Goal: Use online tool/utility: Utilize a website feature to perform a specific function

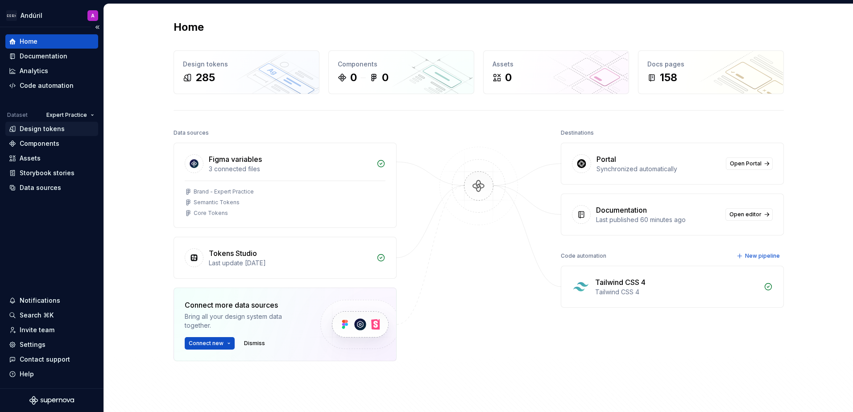
click at [46, 132] on div "Design tokens" at bounding box center [42, 129] width 45 height 9
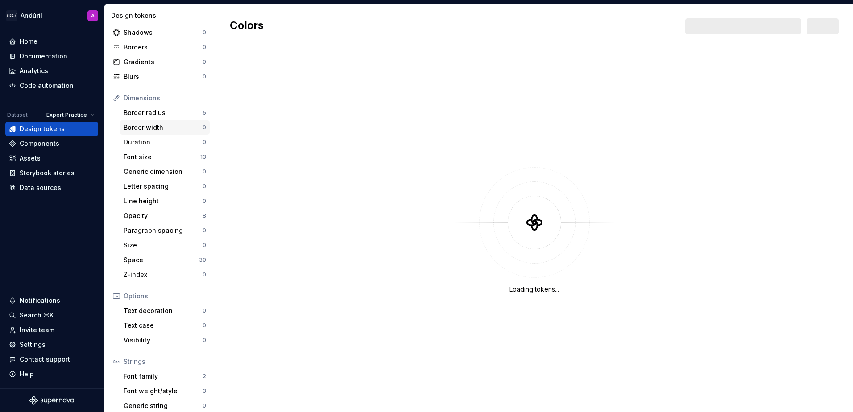
scroll to position [76, 0]
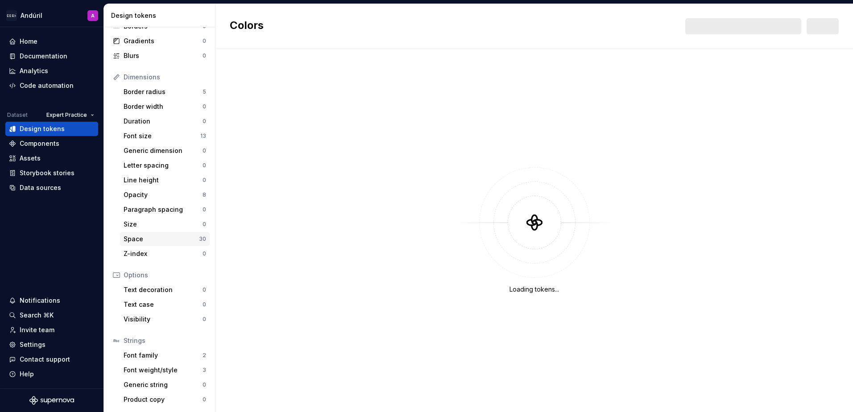
click at [144, 239] on div "Space" at bounding box center [161, 239] width 75 height 9
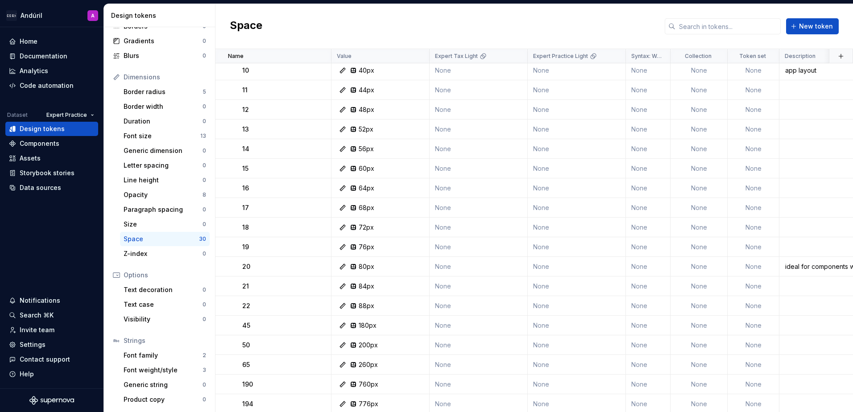
scroll to position [277, 0]
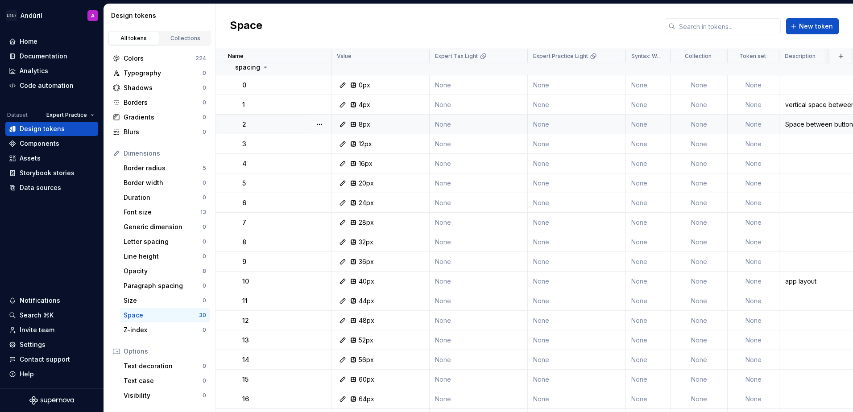
scroll to position [277, 0]
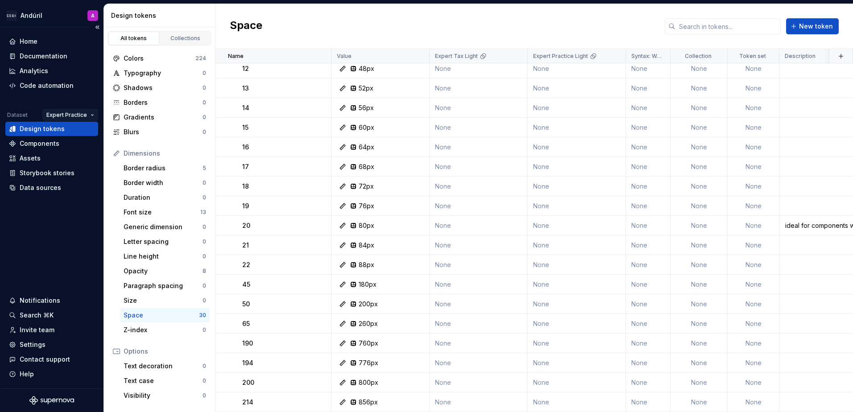
click at [75, 114] on html "Andúril A Home Documentation Analytics Code automation Dataset Expert Practice …" at bounding box center [426, 206] width 853 height 412
click at [77, 144] on div "Expert Tax" at bounding box center [89, 146] width 58 height 9
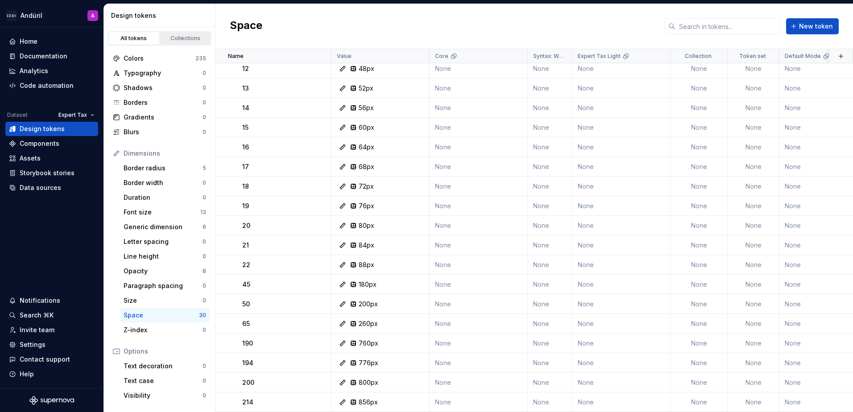
click at [183, 40] on div "Collections" at bounding box center [185, 38] width 45 height 7
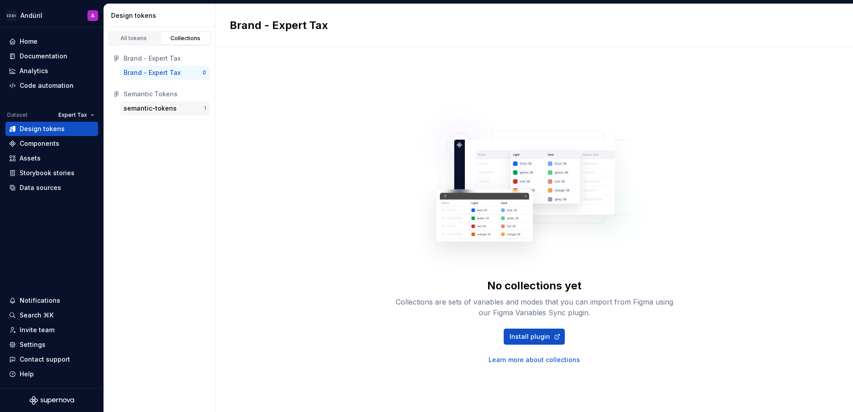
click at [157, 111] on div "semantic-tokens" at bounding box center [150, 108] width 53 height 9
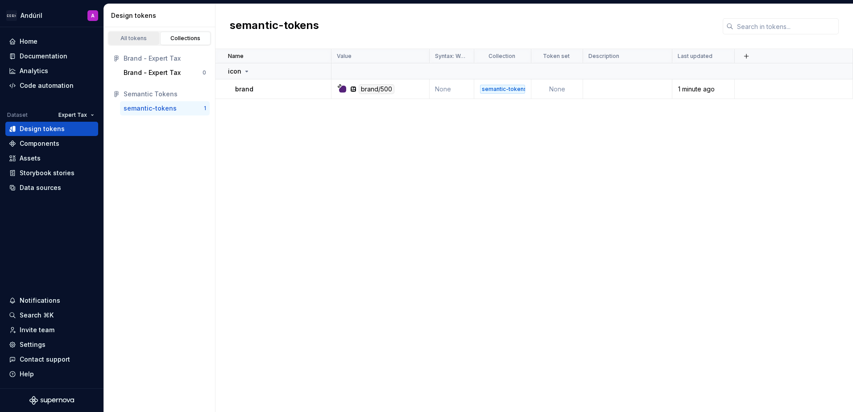
click at [145, 41] on div "All tokens" at bounding box center [134, 38] width 45 height 7
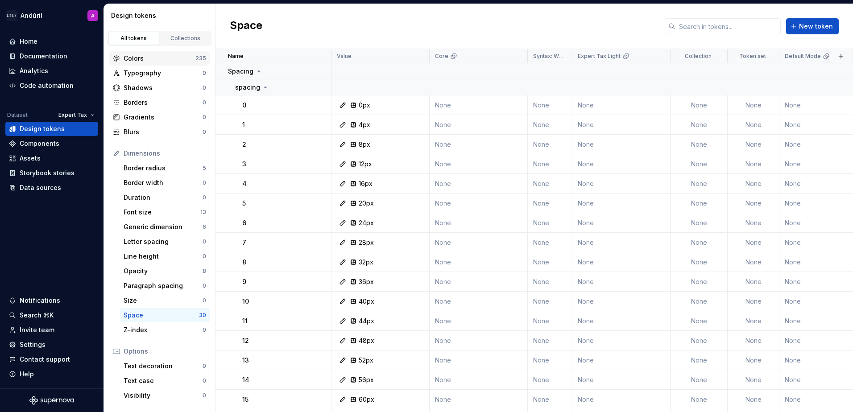
click at [156, 58] on div "Colors" at bounding box center [160, 58] width 72 height 9
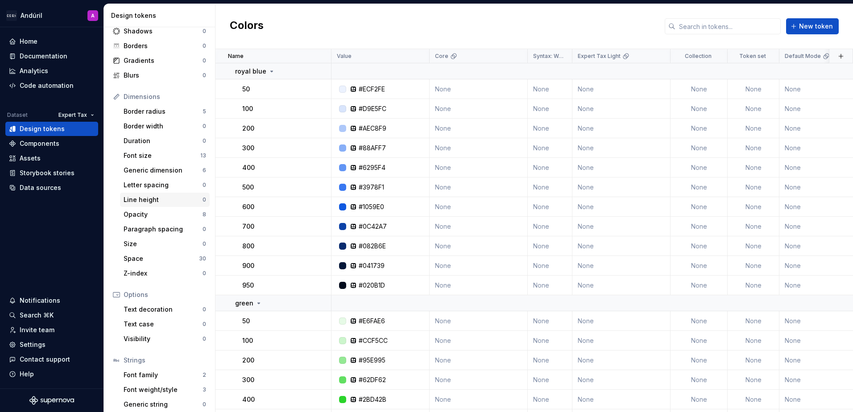
scroll to position [76, 0]
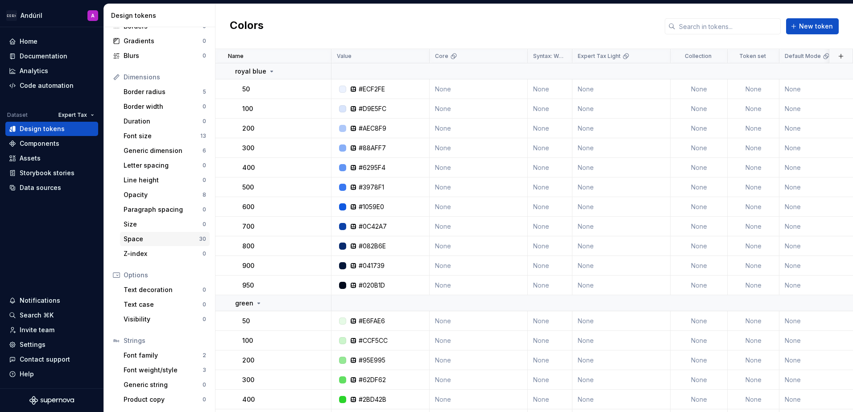
click at [147, 240] on div "Space" at bounding box center [161, 239] width 75 height 9
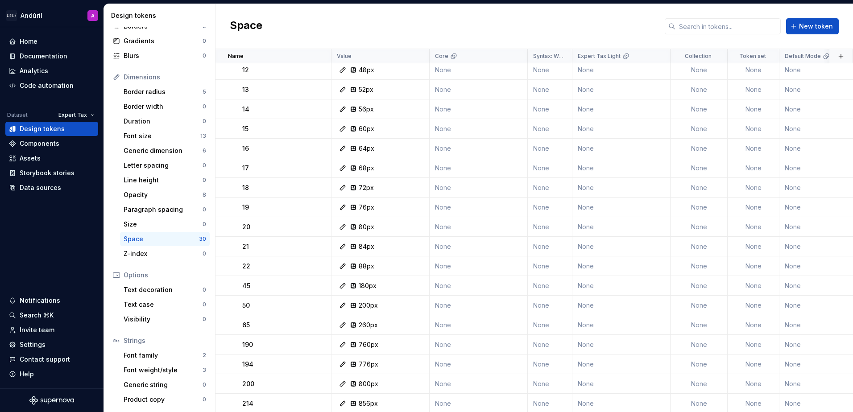
scroll to position [277, 0]
click at [187, 150] on div "Generic dimension" at bounding box center [163, 150] width 79 height 9
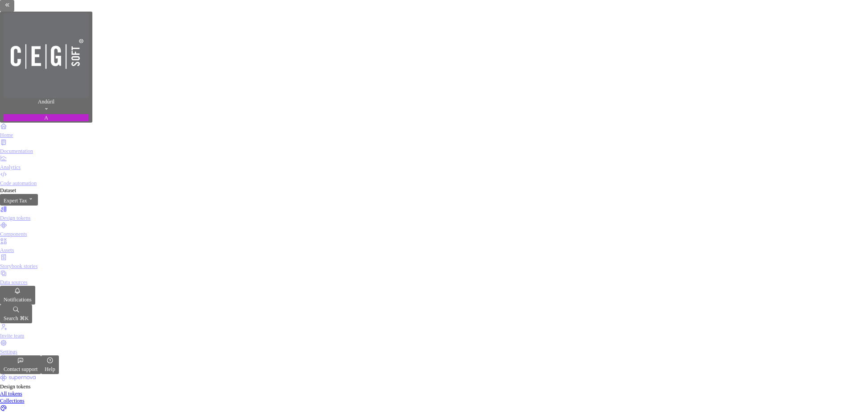
click at [154, 412] on div "Colors" at bounding box center [426, 417] width 853 height 7
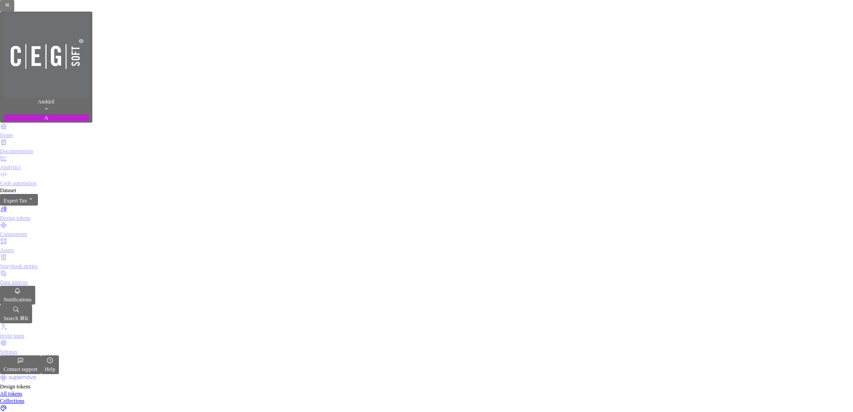
type input "static"
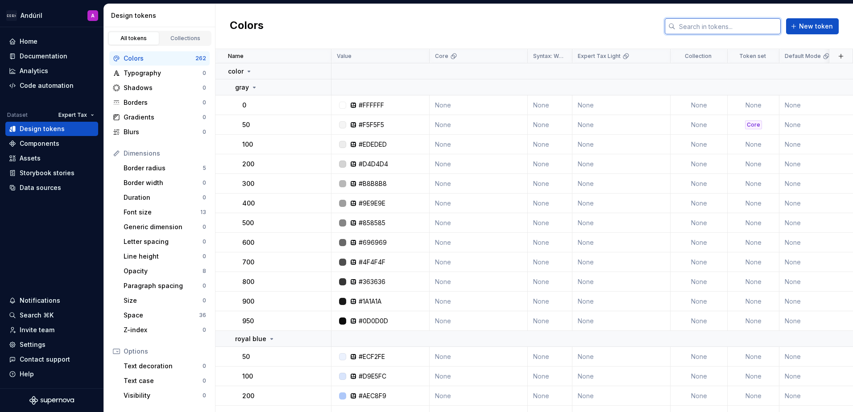
click at [731, 27] on input "text" at bounding box center [728, 26] width 105 height 16
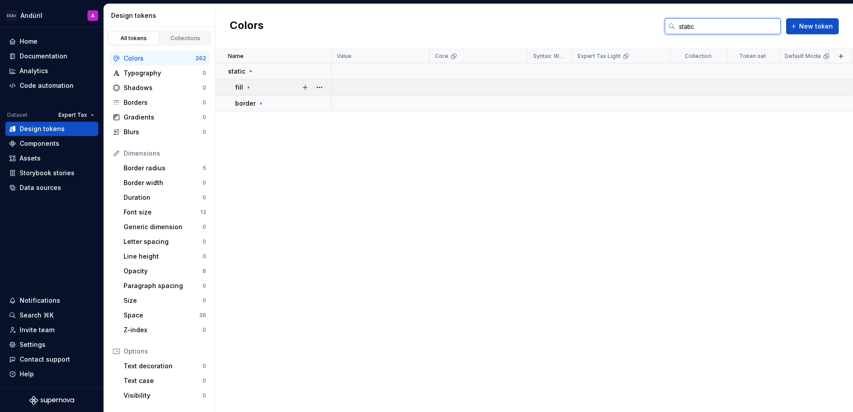
type input "static"
click at [245, 87] on icon at bounding box center [248, 87] width 7 height 7
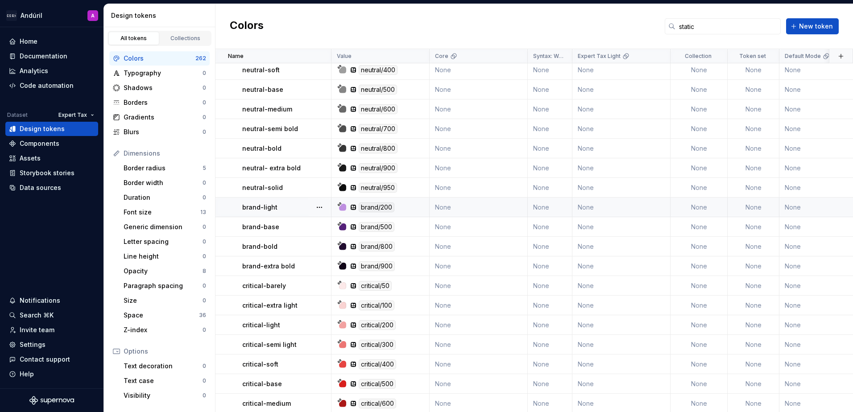
scroll to position [293, 0]
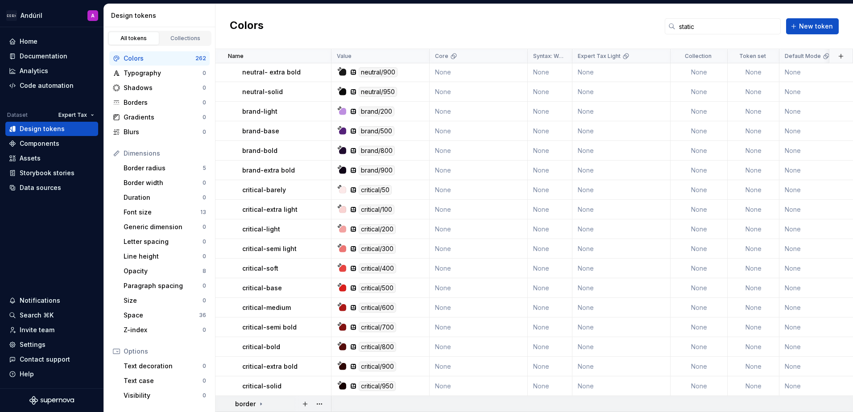
click at [261, 403] on icon at bounding box center [261, 404] width 1 height 2
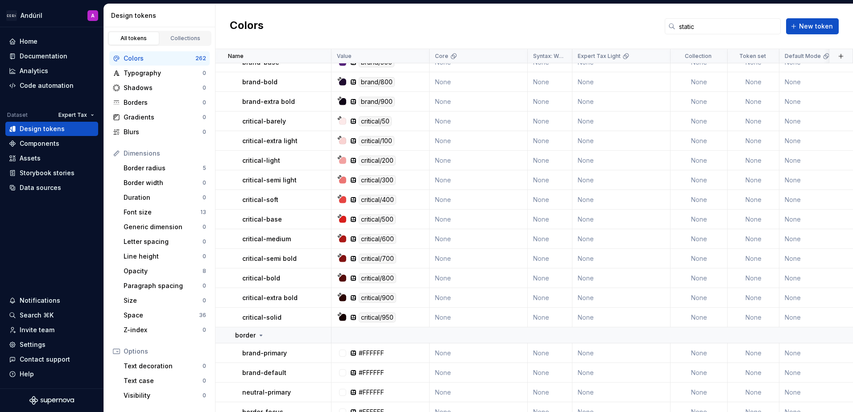
scroll to position [357, 0]
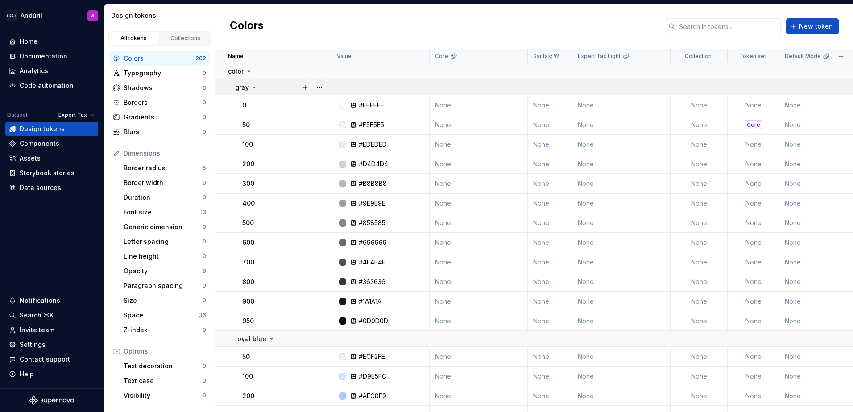
click at [252, 86] on icon at bounding box center [254, 87] width 7 height 7
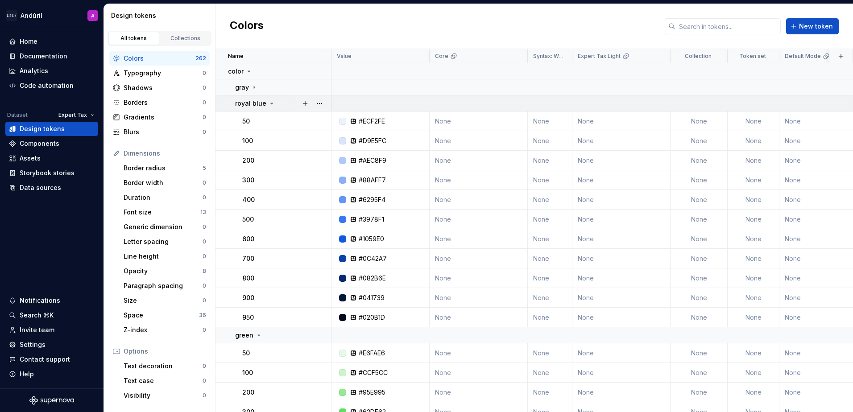
click at [271, 102] on icon at bounding box center [271, 103] width 7 height 7
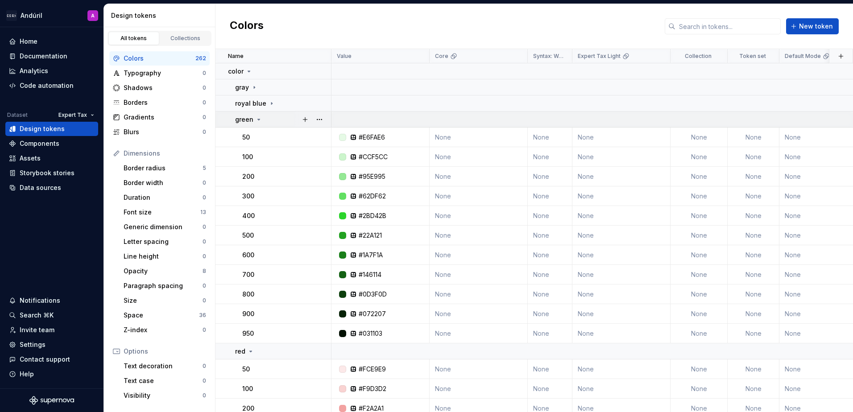
click at [264, 121] on div "green" at bounding box center [283, 119] width 96 height 9
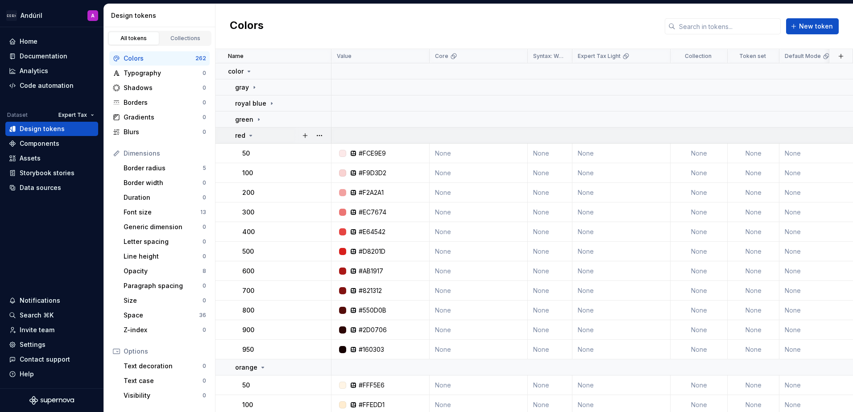
click at [248, 140] on td "red" at bounding box center [274, 136] width 116 height 16
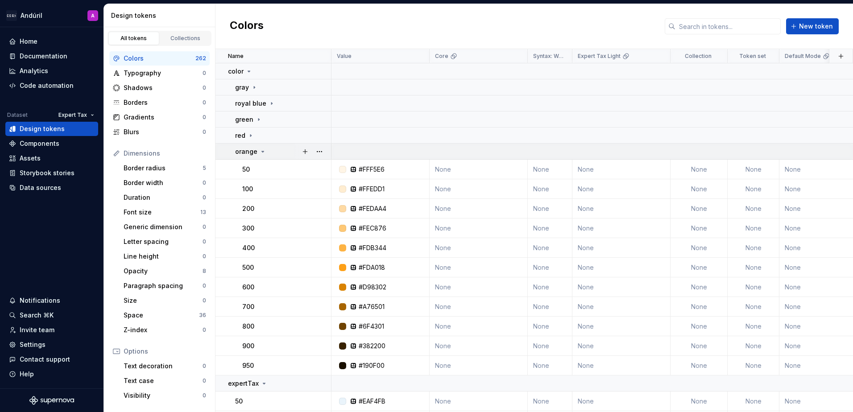
click at [248, 152] on p "orange" at bounding box center [246, 151] width 22 height 9
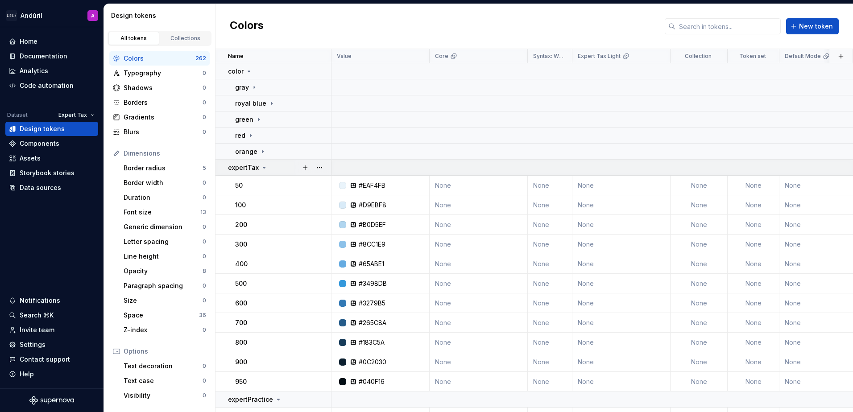
click at [250, 167] on p "expertTax" at bounding box center [243, 167] width 31 height 9
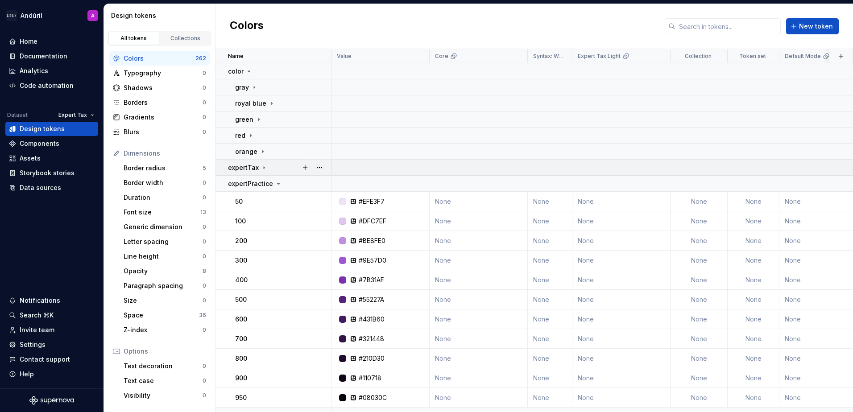
click at [250, 167] on p "expertTax" at bounding box center [243, 167] width 31 height 9
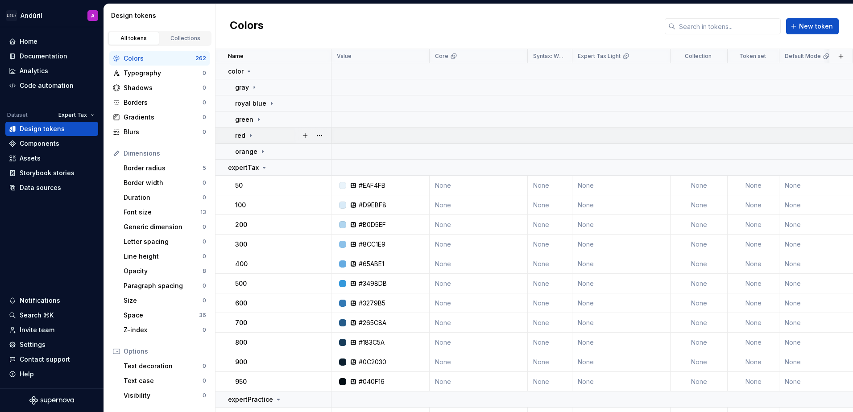
click at [249, 135] on icon at bounding box center [250, 135] width 7 height 7
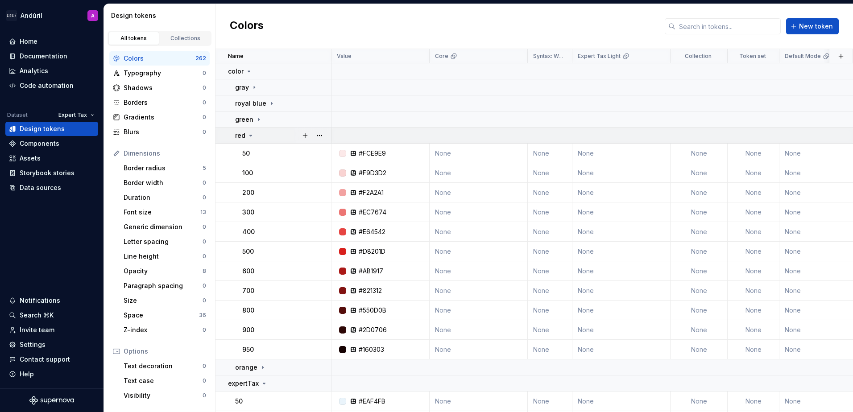
click at [250, 135] on icon at bounding box center [251, 135] width 2 height 1
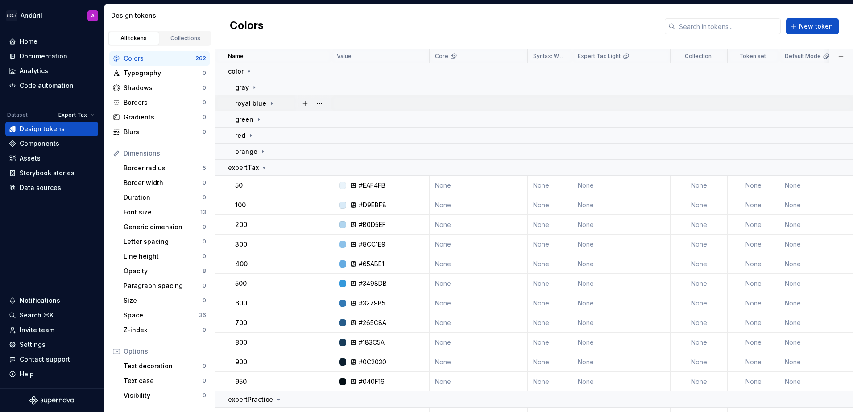
click at [270, 98] on td "royal blue" at bounding box center [274, 104] width 116 height 16
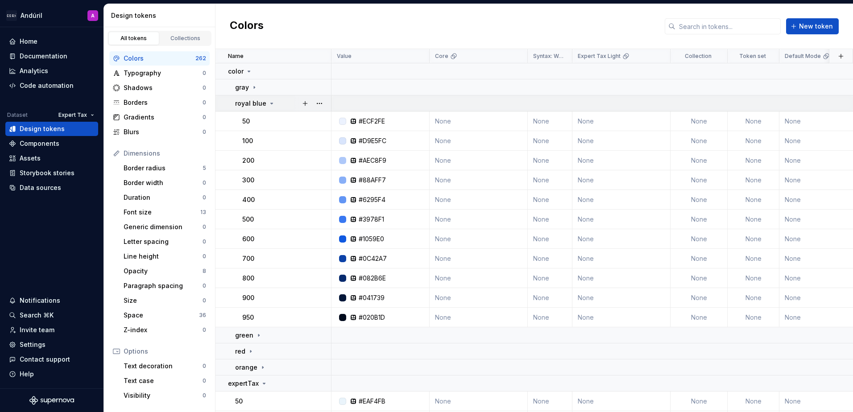
click at [268, 105] on icon at bounding box center [271, 103] width 7 height 7
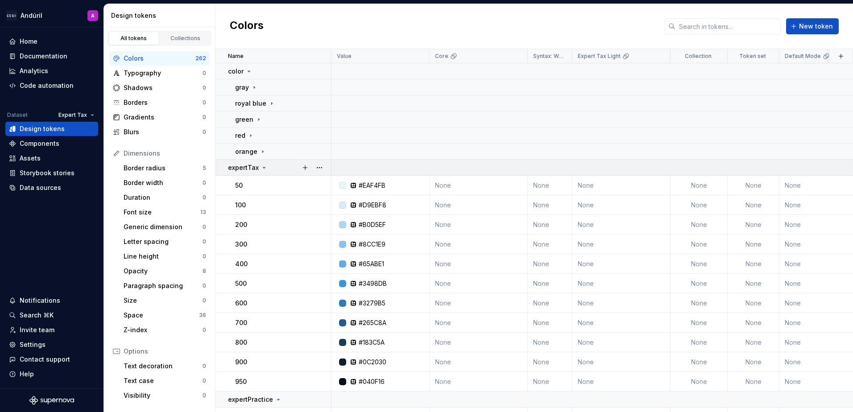
click at [258, 169] on div "expertTax" at bounding box center [248, 167] width 40 height 9
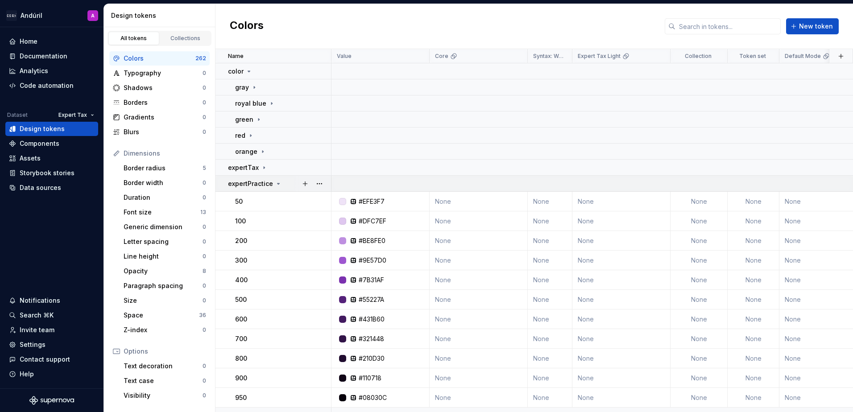
click at [260, 182] on p "expertPractice" at bounding box center [250, 183] width 45 height 9
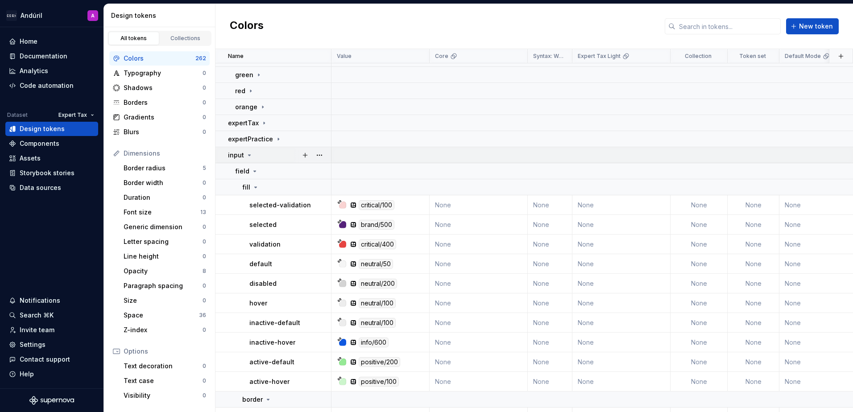
scroll to position [89, 0]
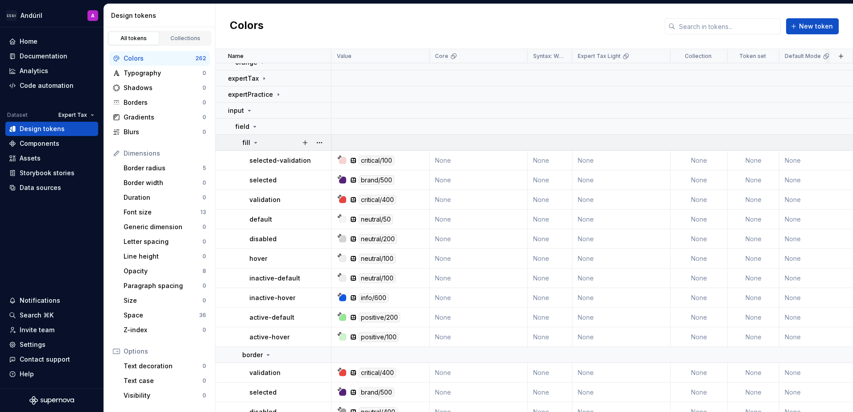
click at [252, 142] on icon at bounding box center [255, 142] width 7 height 7
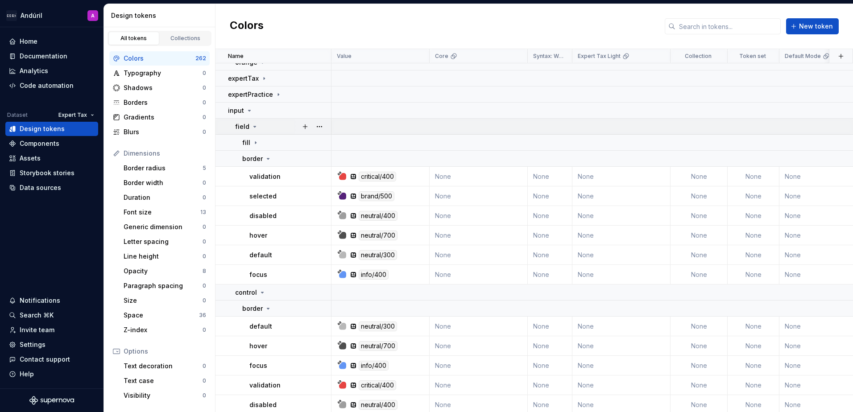
click at [251, 127] on icon at bounding box center [254, 126] width 7 height 7
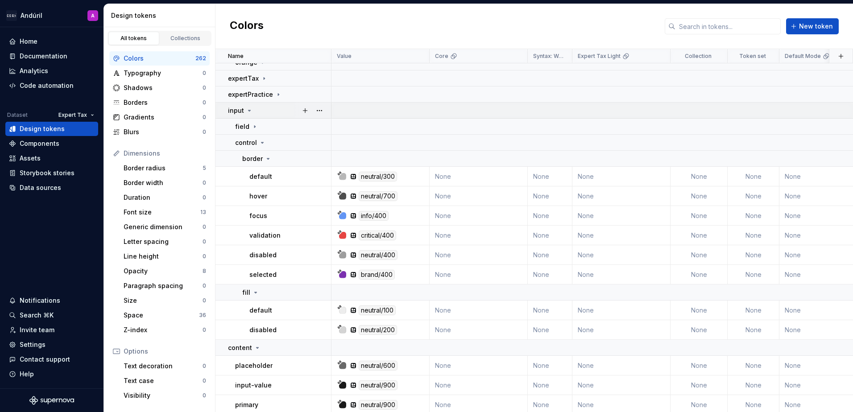
click at [245, 110] on div "input" at bounding box center [240, 110] width 25 height 9
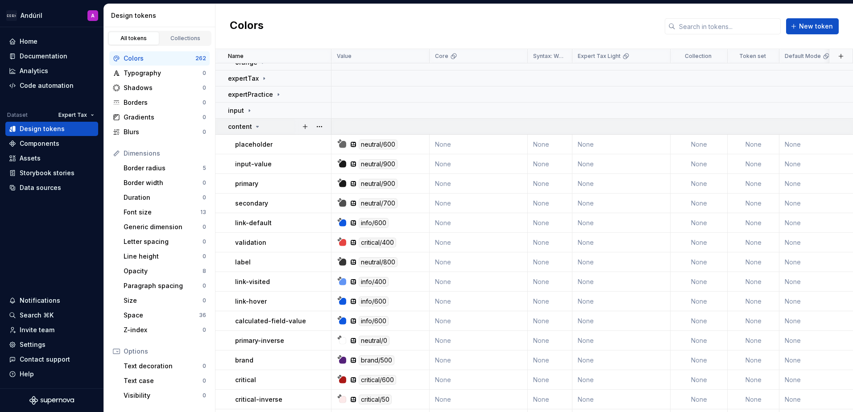
click at [253, 133] on td "content" at bounding box center [274, 127] width 116 height 16
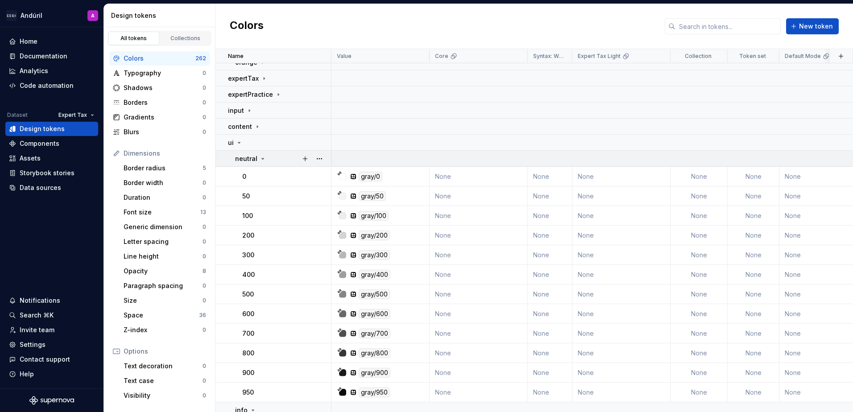
click at [253, 159] on p "neutral" at bounding box center [246, 158] width 22 height 9
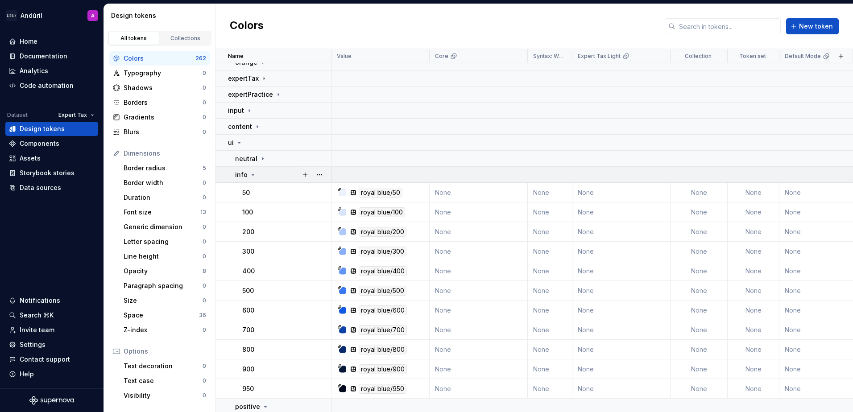
click at [251, 171] on div "info" at bounding box center [245, 174] width 21 height 9
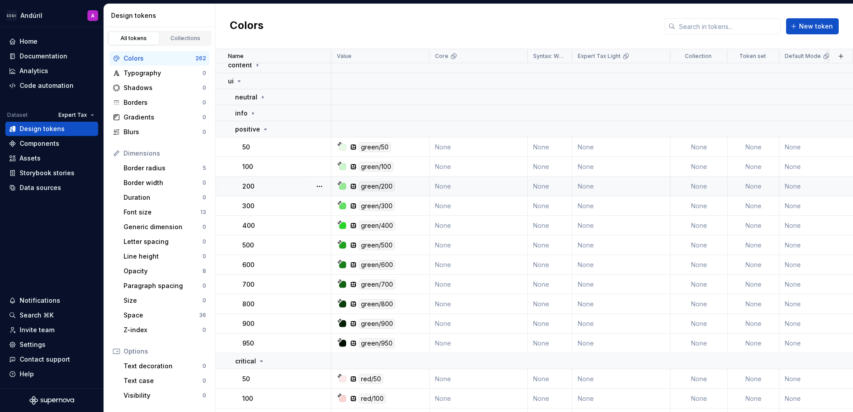
scroll to position [179, 0]
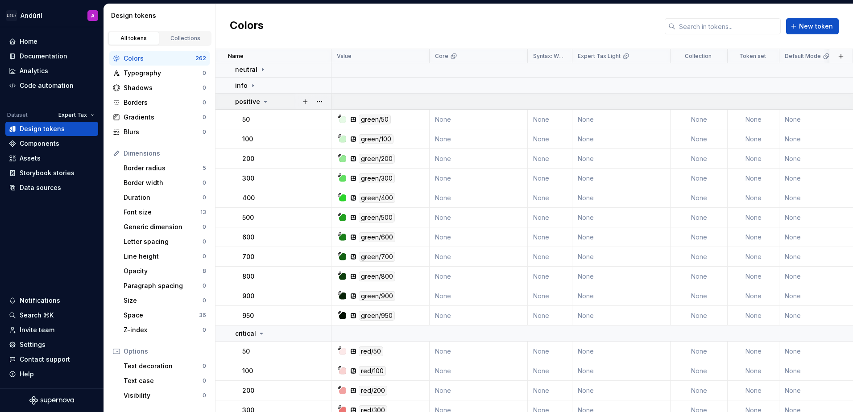
click at [254, 108] on td "positive" at bounding box center [274, 102] width 116 height 16
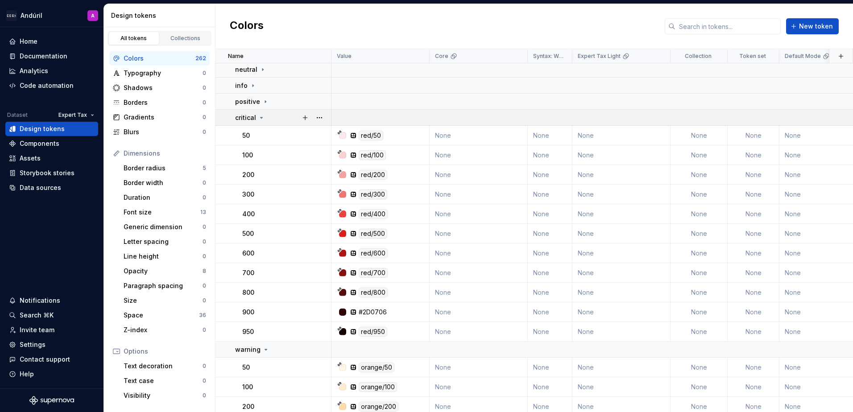
click at [254, 116] on p "critical" at bounding box center [245, 117] width 21 height 9
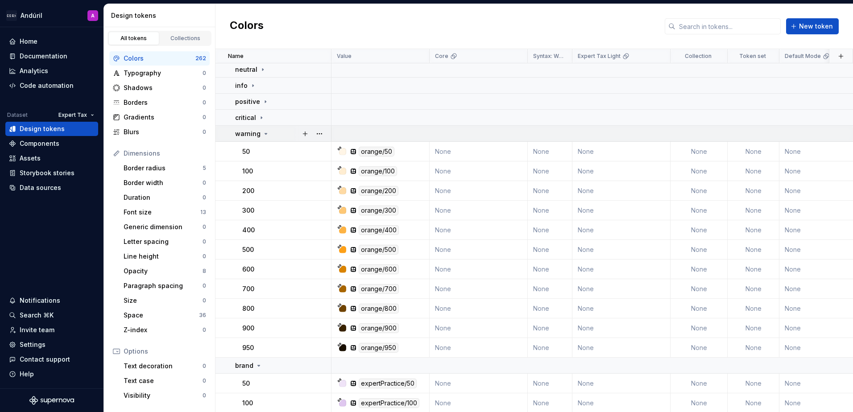
click at [252, 134] on p "warning" at bounding box center [247, 133] width 25 height 9
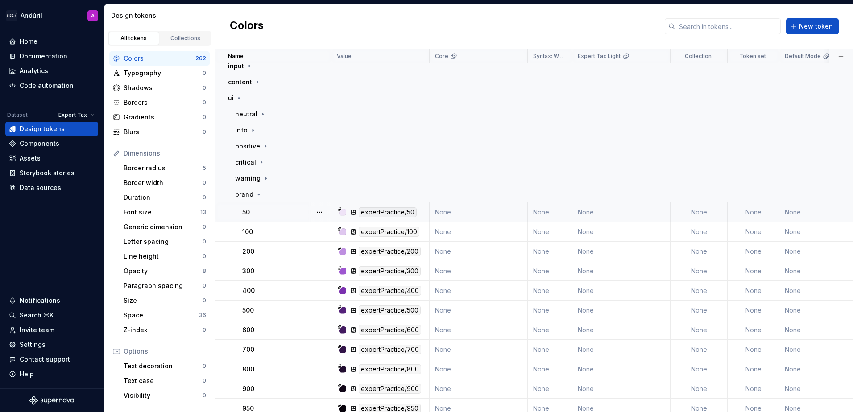
scroll to position [0, 0]
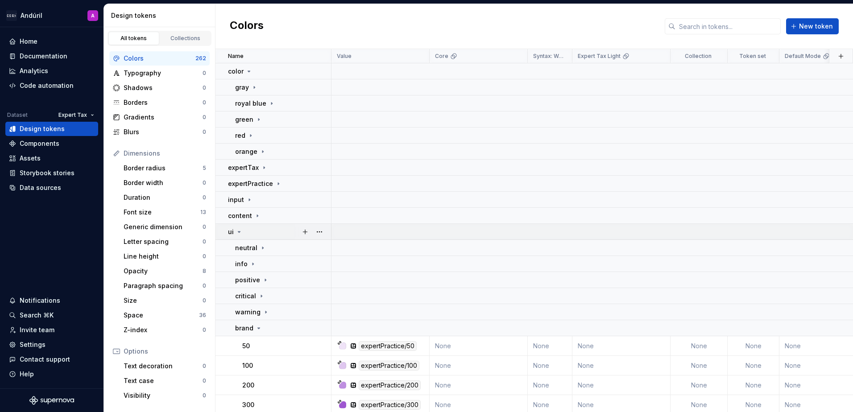
click at [240, 234] on icon at bounding box center [239, 232] width 7 height 7
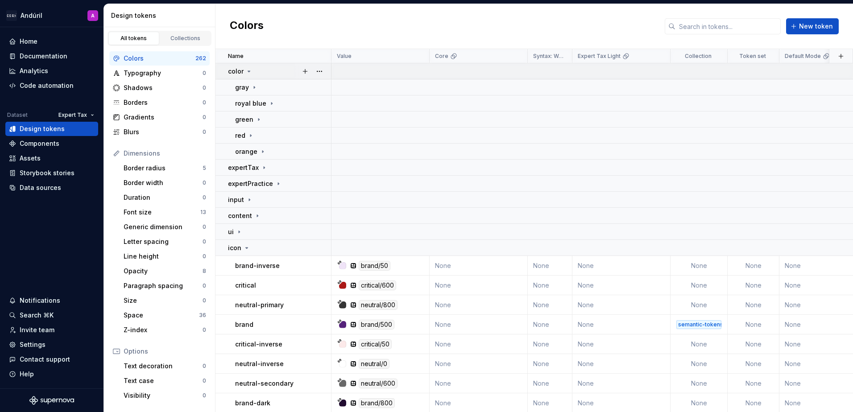
click at [244, 75] on div "color" at bounding box center [240, 71] width 25 height 9
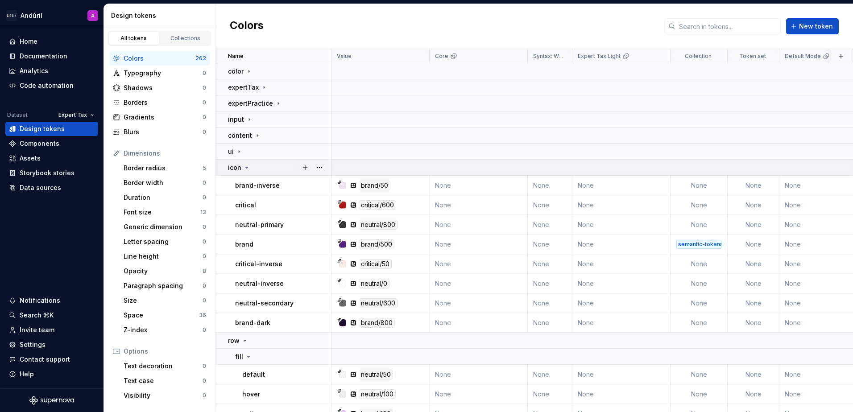
click at [237, 168] on p "icon" at bounding box center [234, 167] width 13 height 9
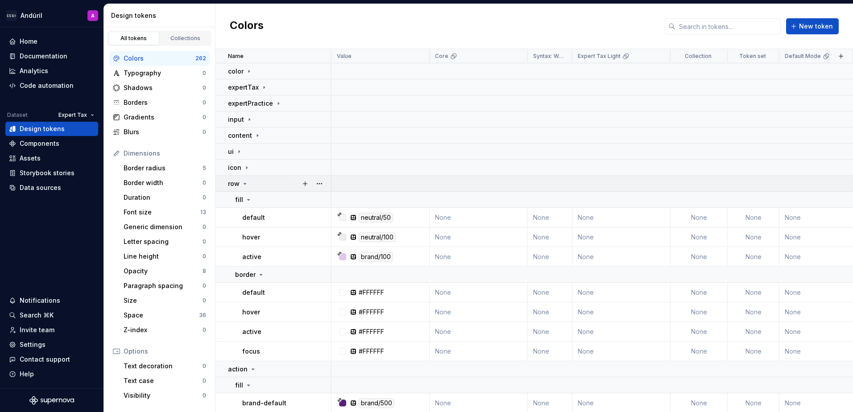
click at [240, 183] on div "row" at bounding box center [238, 183] width 21 height 9
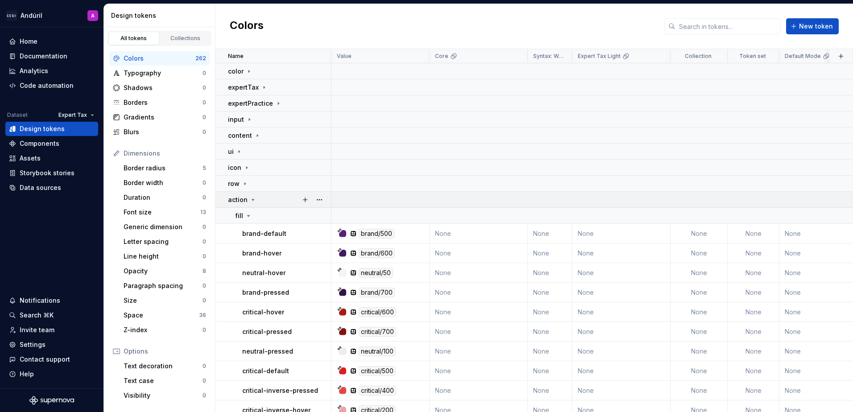
click at [240, 198] on p "action" at bounding box center [238, 199] width 20 height 9
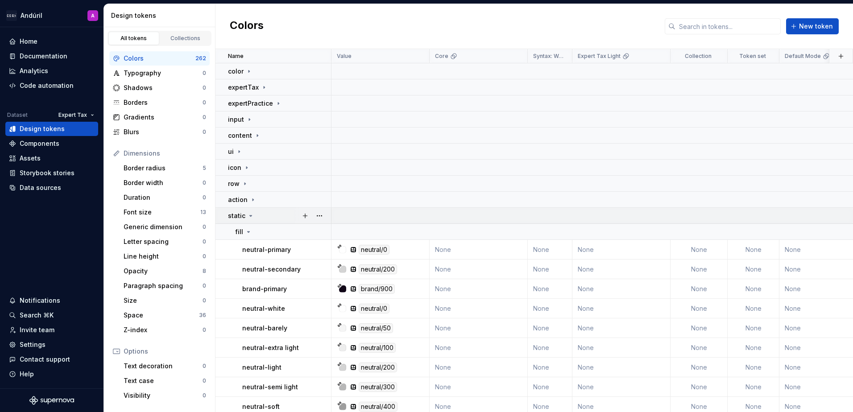
click at [238, 218] on p "static" at bounding box center [236, 216] width 17 height 9
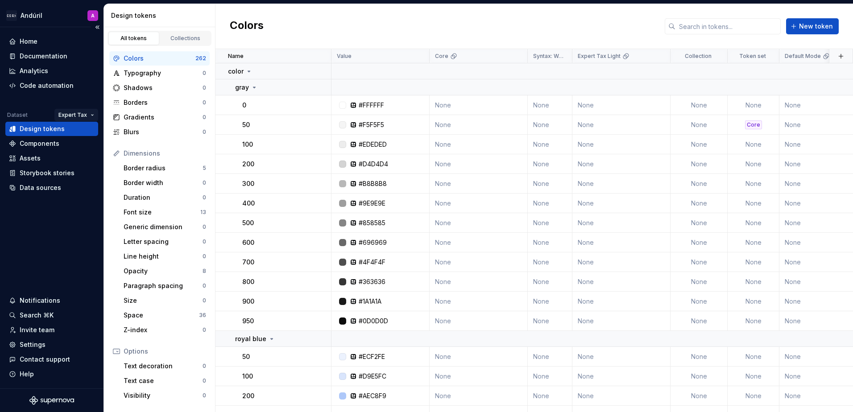
click at [85, 115] on html "Andúril A Home Documentation Analytics Code automation Dataset Expert Tax Desig…" at bounding box center [426, 206] width 853 height 412
click at [190, 38] on div "Collections" at bounding box center [185, 38] width 45 height 7
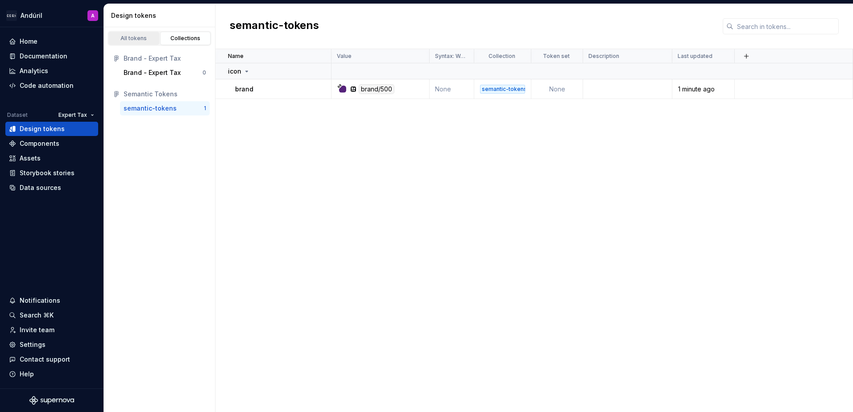
click at [132, 42] on link "All tokens" at bounding box center [133, 38] width 51 height 13
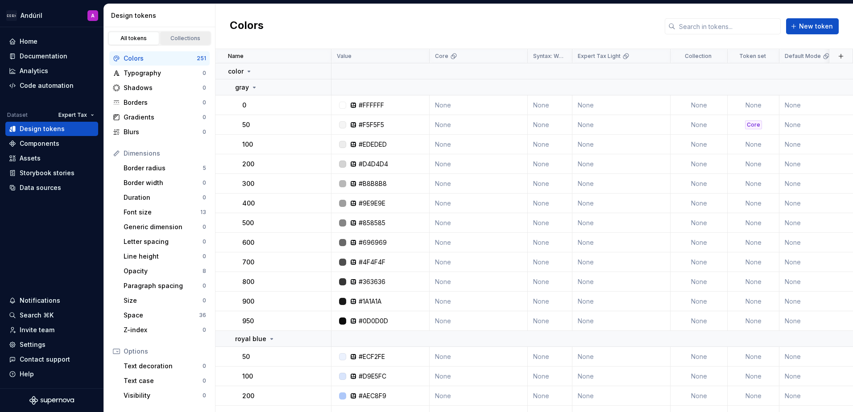
click at [195, 35] on div "Collections" at bounding box center [185, 38] width 45 height 7
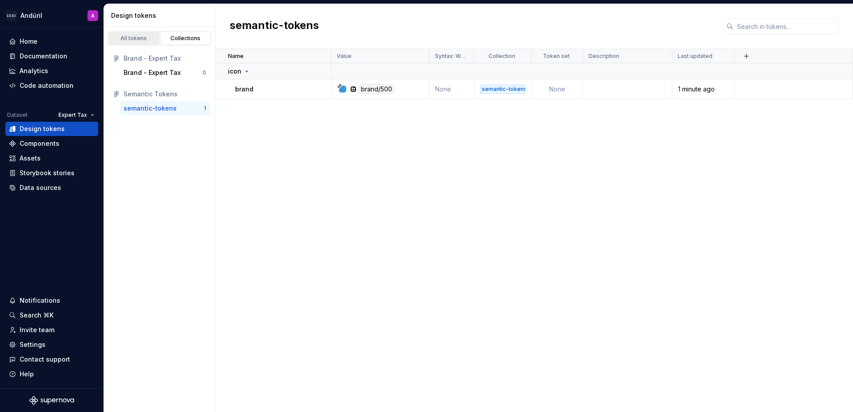
click at [145, 34] on link "All tokens" at bounding box center [133, 38] width 51 height 13
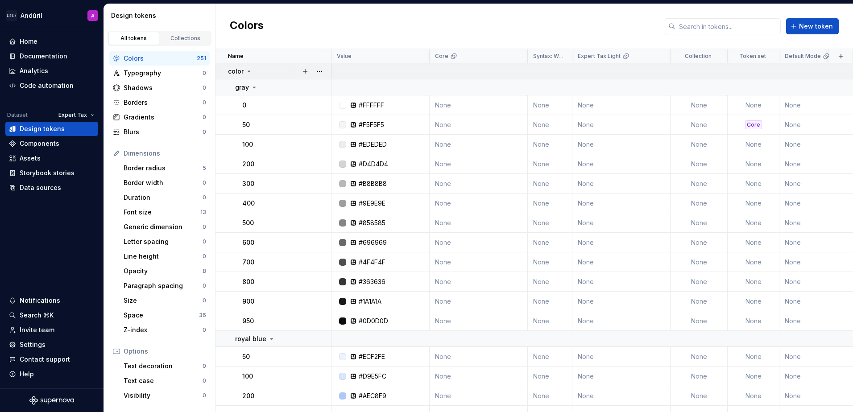
click at [243, 72] on p "color" at bounding box center [236, 71] width 16 height 9
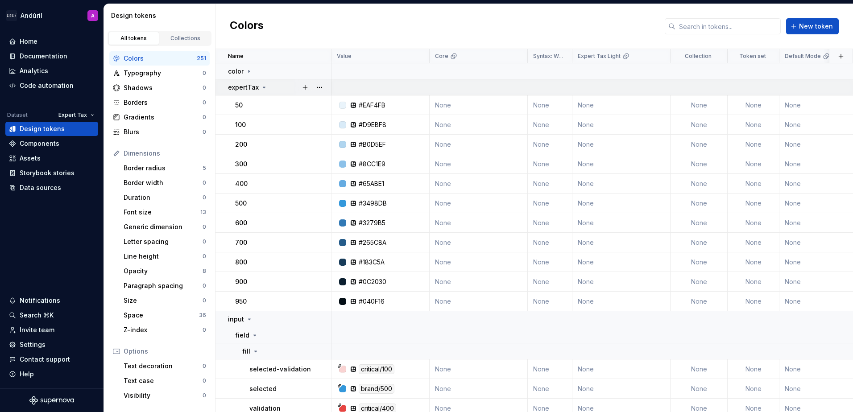
click at [255, 87] on p "expertTax" at bounding box center [243, 87] width 31 height 9
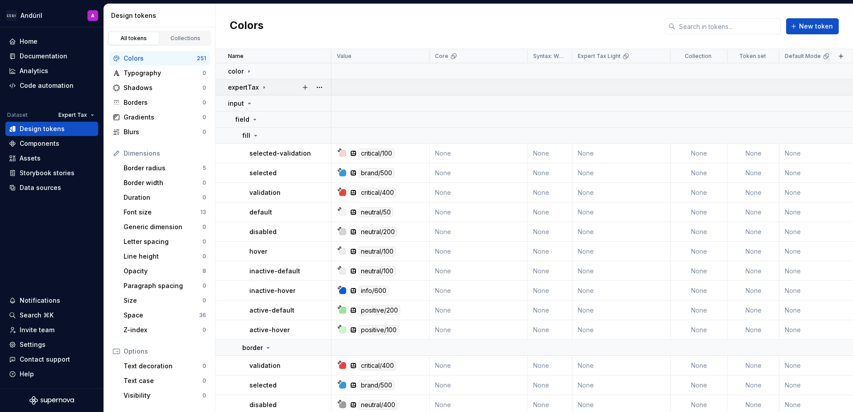
click at [255, 87] on p "expertTax" at bounding box center [243, 87] width 31 height 9
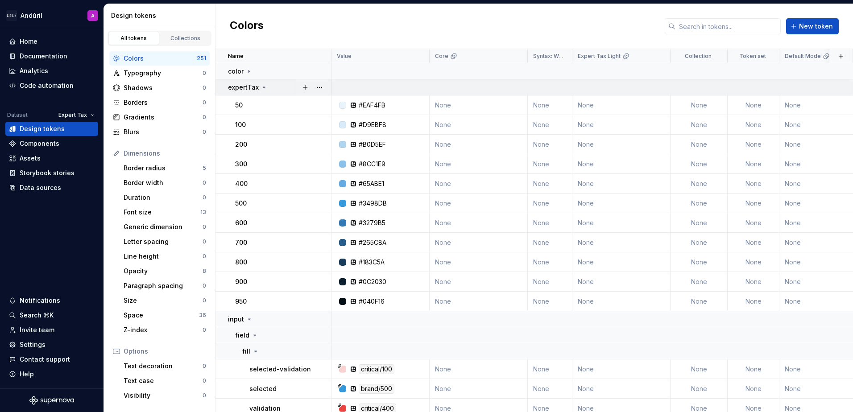
click at [255, 87] on p "expertTax" at bounding box center [243, 87] width 31 height 9
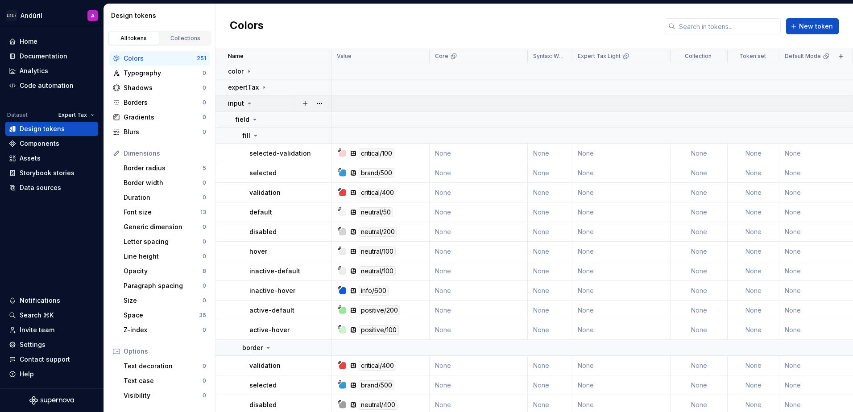
click at [242, 106] on p "input" at bounding box center [236, 103] width 16 height 9
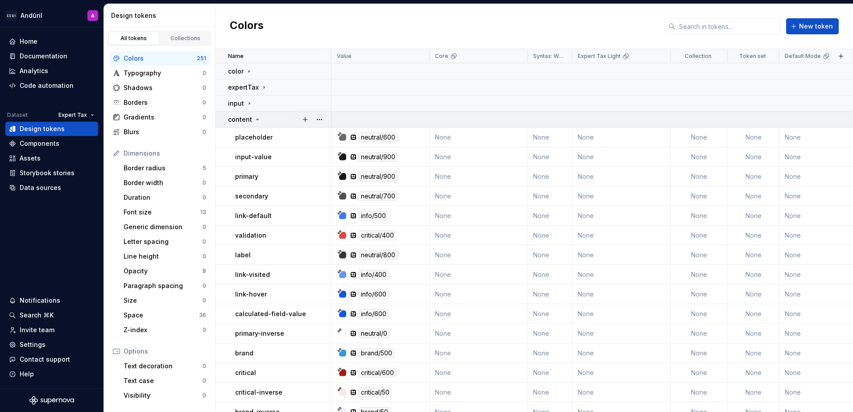
click at [243, 117] on p "content" at bounding box center [240, 119] width 24 height 9
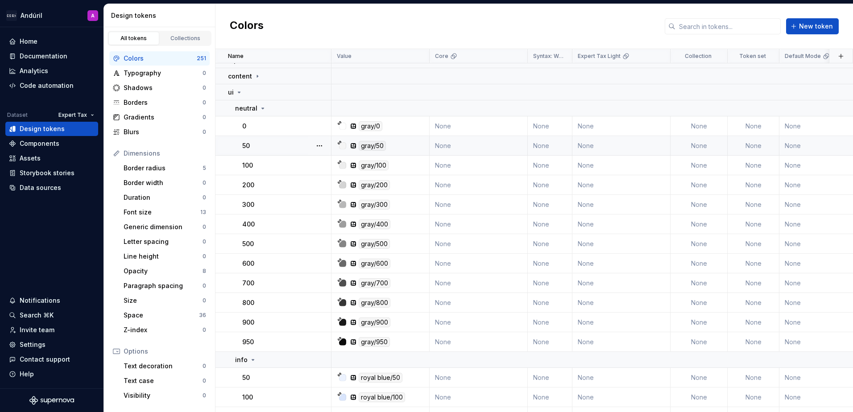
scroll to position [45, 0]
click at [256, 112] on td "neutral" at bounding box center [274, 107] width 116 height 16
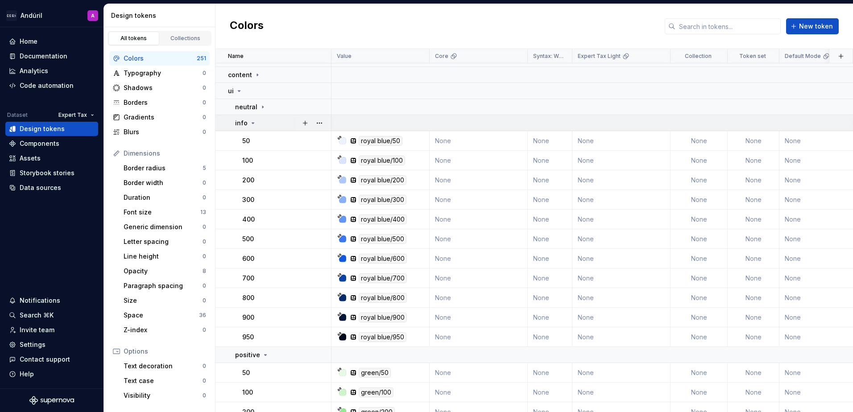
click at [251, 127] on div "info" at bounding box center [245, 123] width 21 height 9
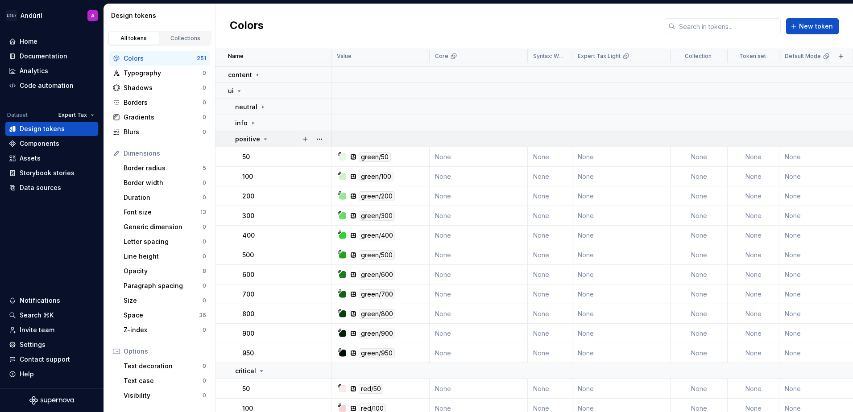
click at [248, 138] on p "positive" at bounding box center [247, 139] width 25 height 9
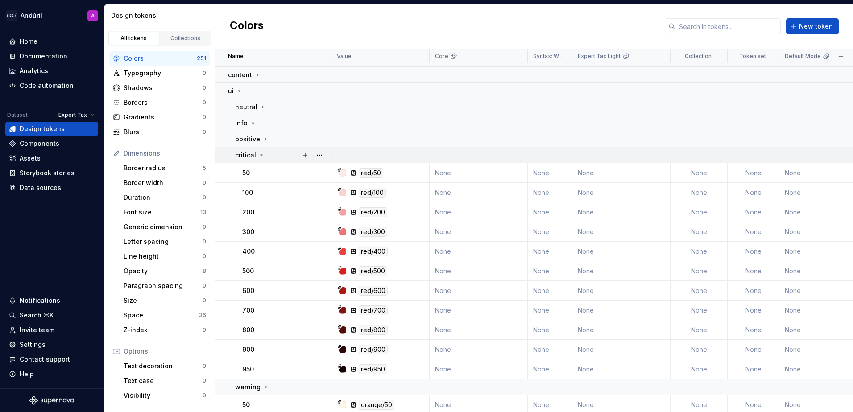
click at [248, 155] on p "critical" at bounding box center [245, 155] width 21 height 9
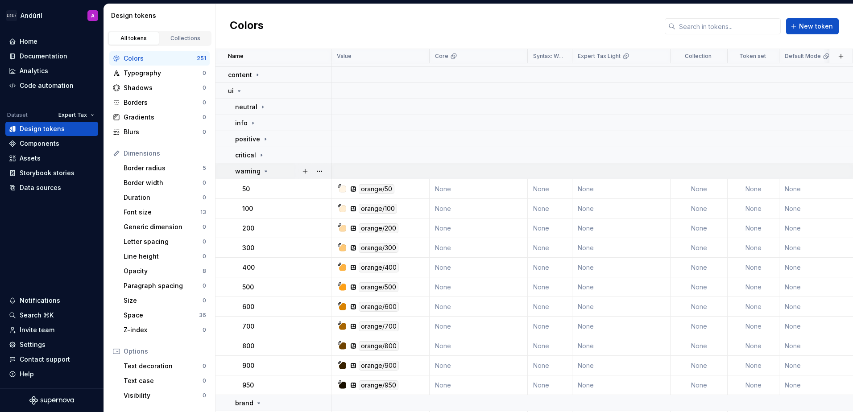
click at [248, 172] on p "warning" at bounding box center [247, 171] width 25 height 9
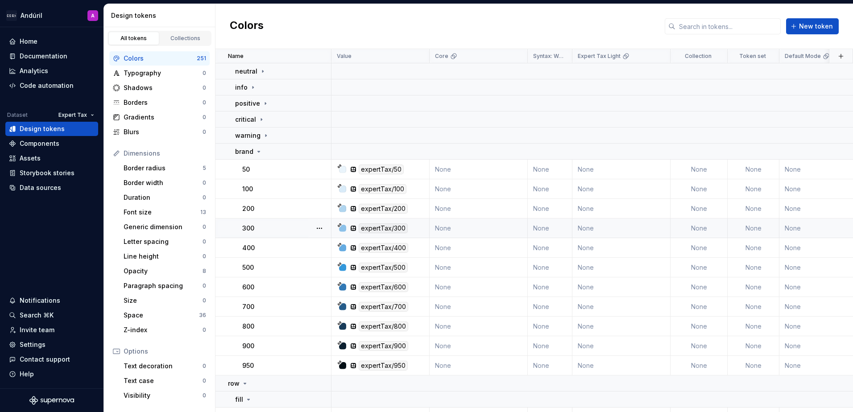
scroll to position [89, 0]
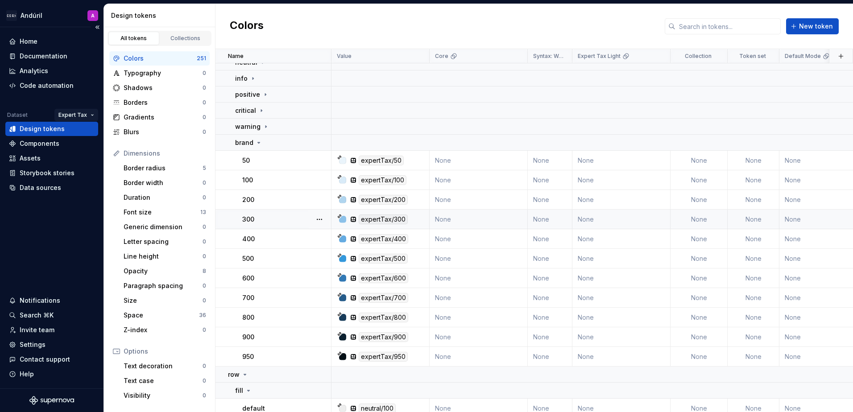
click at [83, 119] on html "Andúril A Home Documentation Analytics Code automation Dataset Expert Tax Desig…" at bounding box center [426, 206] width 853 height 412
click at [85, 137] on div "Expert Practice" at bounding box center [96, 132] width 76 height 14
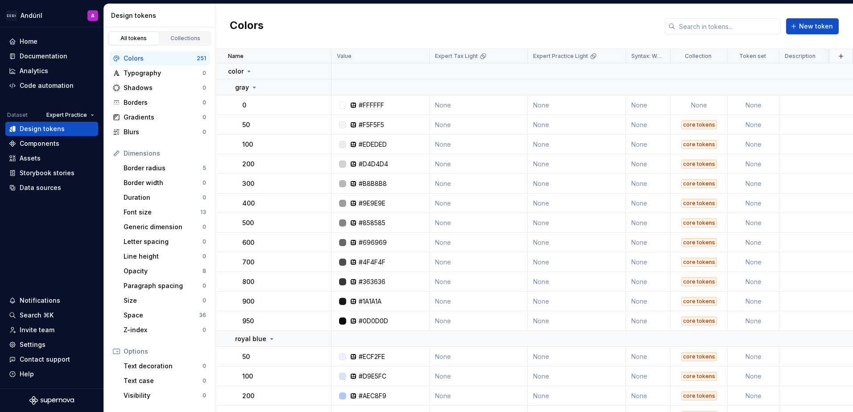
click at [182, 30] on div "All tokens Collections" at bounding box center [159, 36] width 111 height 19
click at [181, 33] on link "Collections" at bounding box center [185, 38] width 51 height 13
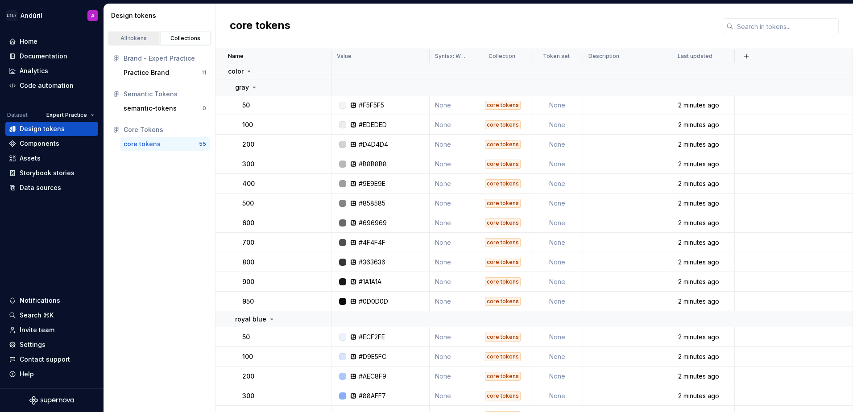
click at [137, 35] on div "All tokens" at bounding box center [134, 38] width 45 height 7
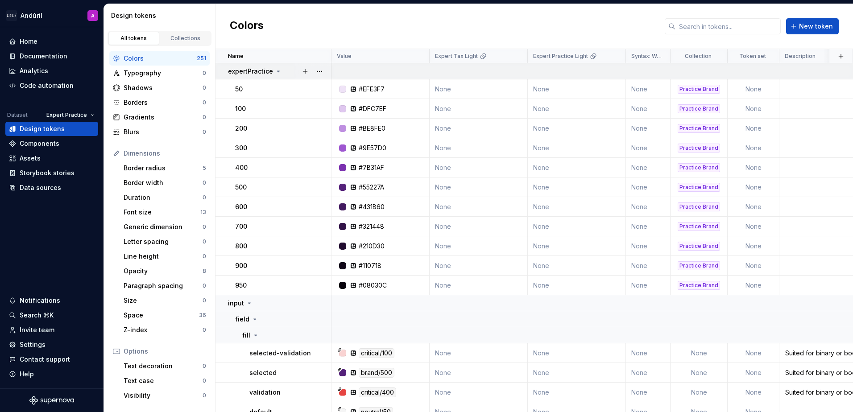
click at [272, 71] on div "expertPractice" at bounding box center [255, 71] width 54 height 9
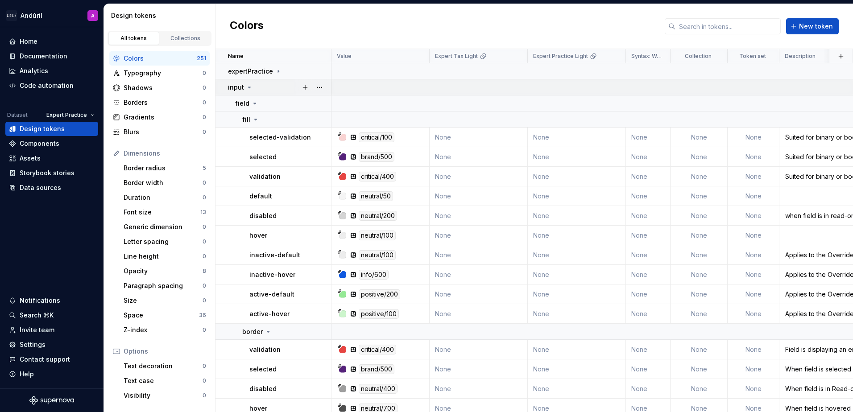
click at [243, 86] on div "input" at bounding box center [240, 87] width 25 height 9
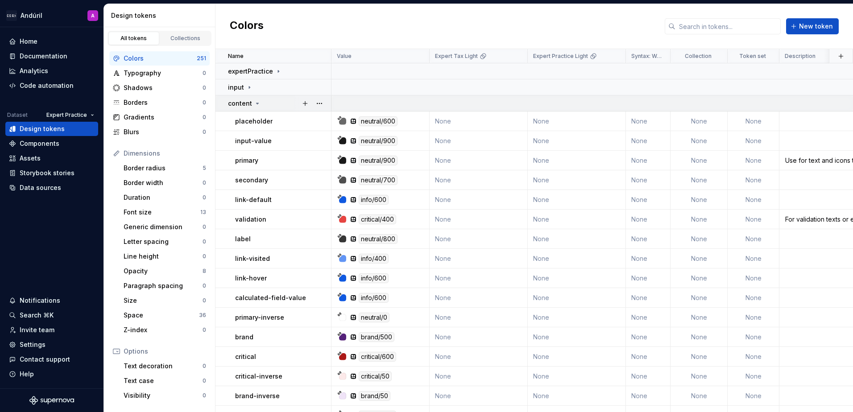
click at [244, 101] on p "content" at bounding box center [240, 103] width 24 height 9
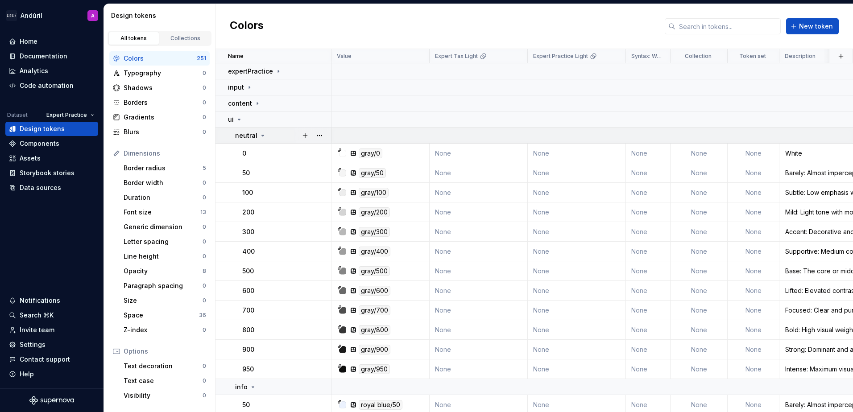
click at [253, 137] on p "neutral" at bounding box center [246, 135] width 22 height 9
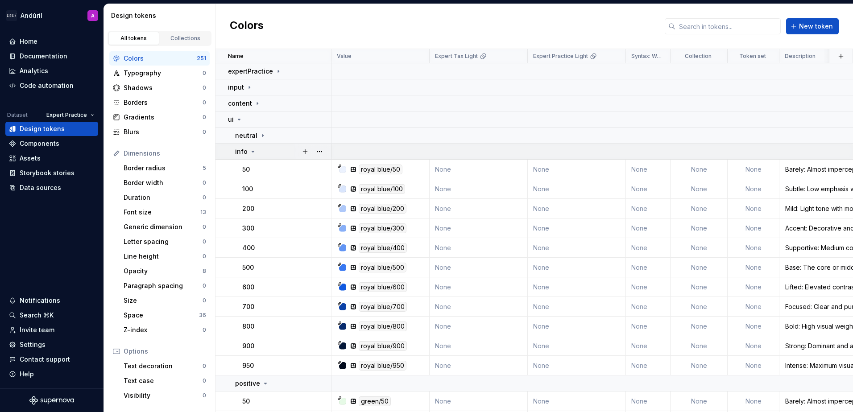
click at [251, 150] on icon at bounding box center [252, 151] width 7 height 7
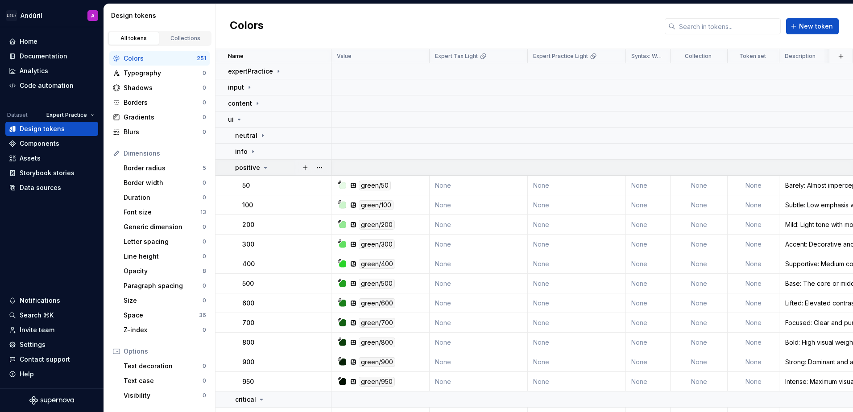
click at [246, 166] on p "positive" at bounding box center [247, 167] width 25 height 9
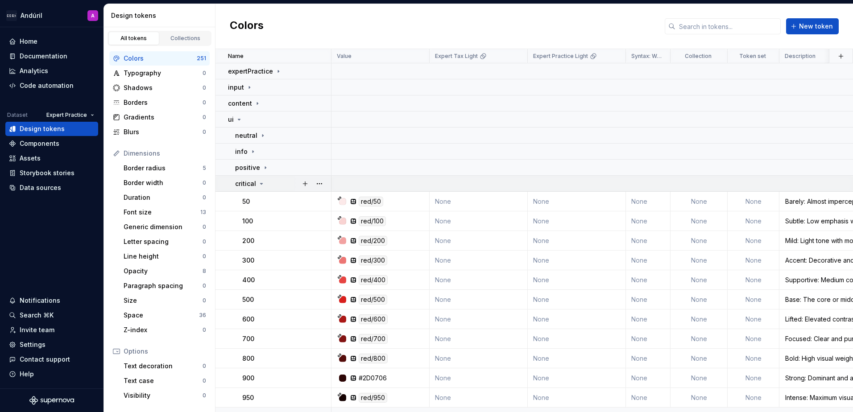
click at [243, 186] on p "critical" at bounding box center [245, 183] width 21 height 9
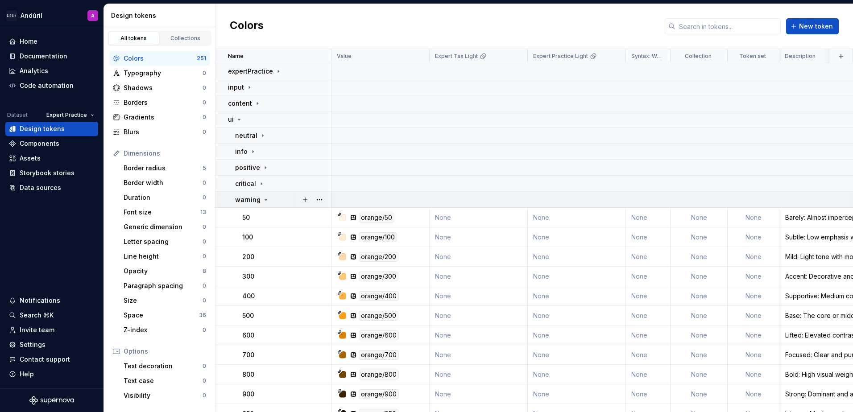
click at [241, 203] on p "warning" at bounding box center [247, 199] width 25 height 9
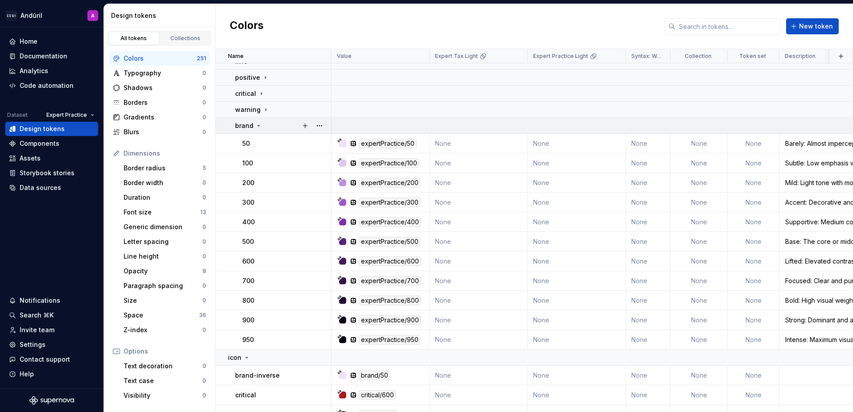
scroll to position [89, 0]
click at [249, 127] on p "brand" at bounding box center [244, 126] width 18 height 9
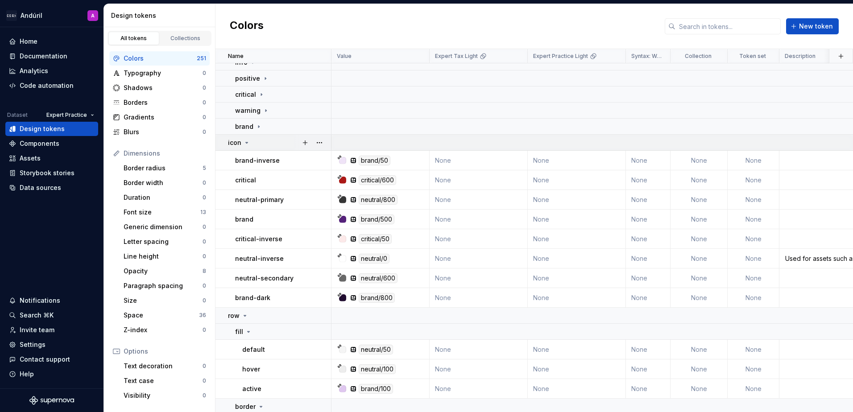
click at [234, 141] on p "icon" at bounding box center [234, 142] width 13 height 9
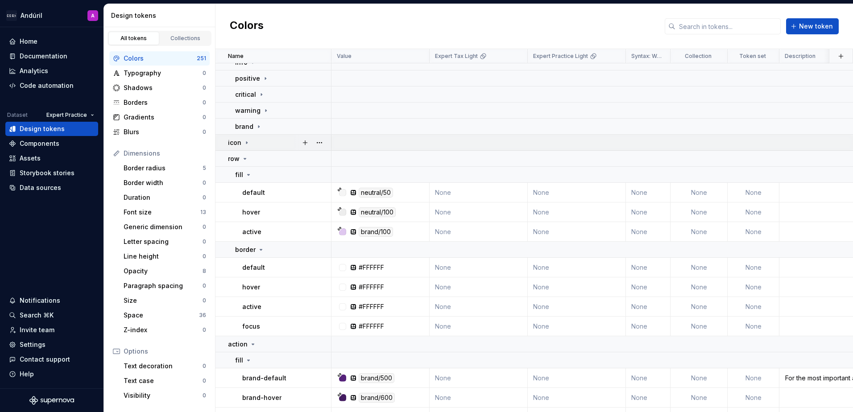
click at [234, 140] on p "icon" at bounding box center [234, 142] width 13 height 9
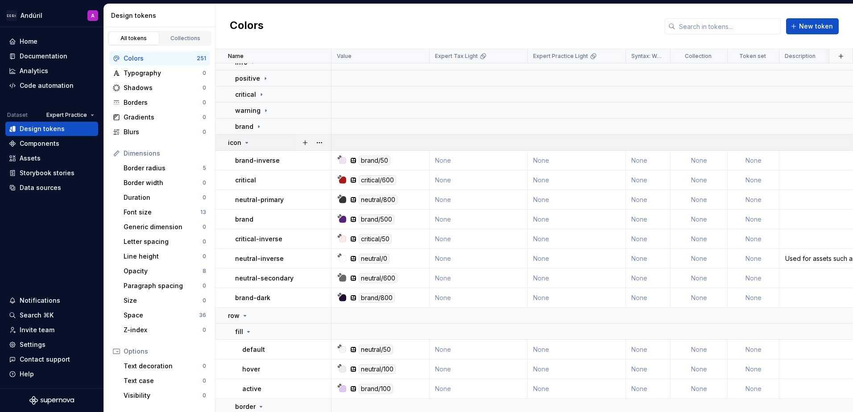
click at [234, 140] on p "icon" at bounding box center [234, 142] width 13 height 9
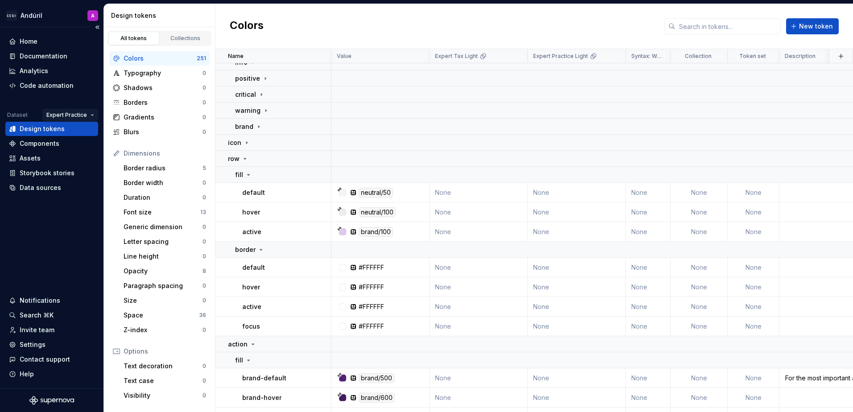
click at [64, 112] on html "Andúril A Home Documentation Analytics Code automation Dataset Expert Practice …" at bounding box center [426, 206] width 853 height 412
click at [64, 141] on div "Expert Tax" at bounding box center [84, 147] width 76 height 14
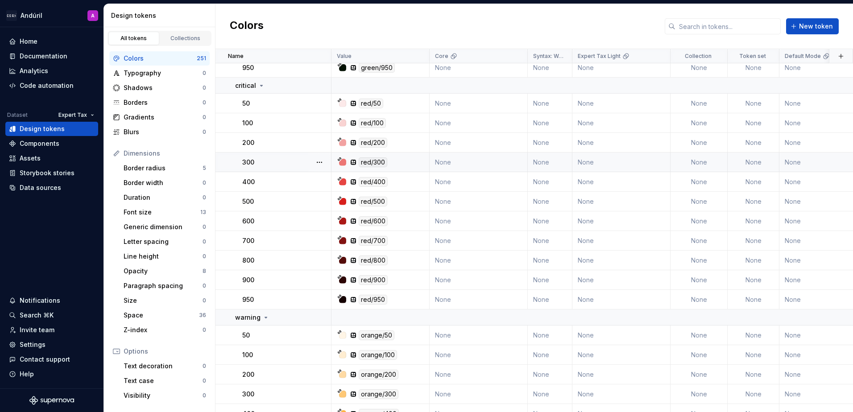
scroll to position [3079, 0]
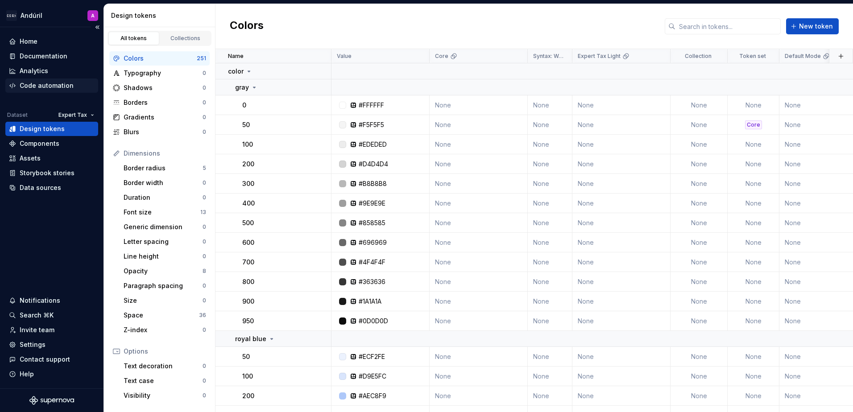
click at [47, 82] on div "Code automation" at bounding box center [47, 85] width 54 height 9
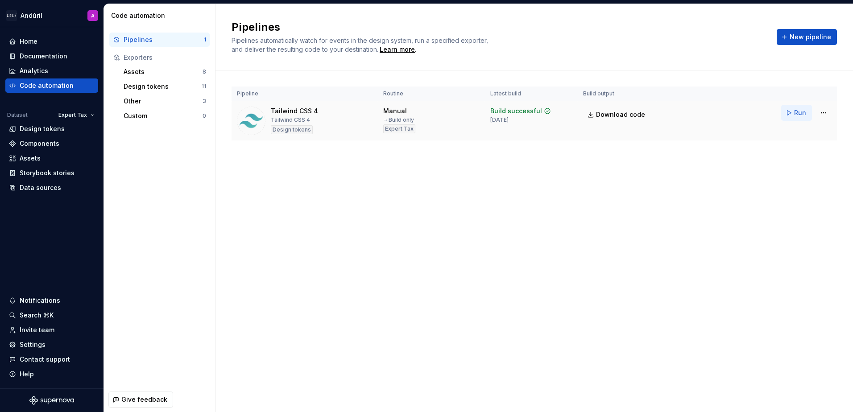
click at [798, 115] on span "Run" at bounding box center [800, 112] width 12 height 9
click at [632, 113] on span "Download code" at bounding box center [620, 114] width 49 height 9
click at [454, 257] on div "Pipelines Pipelines automatically watch for events in the design system, run a …" at bounding box center [535, 208] width 638 height 408
